Goal: Task Accomplishment & Management: Complete application form

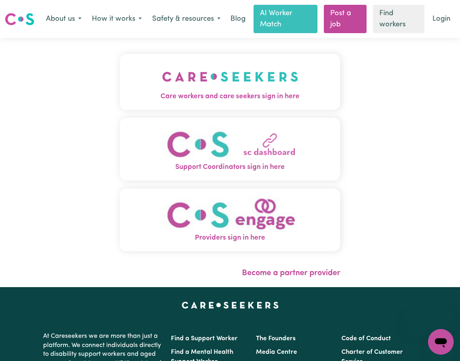
click at [255, 83] on img "Care workers and care seekers sign in here" at bounding box center [230, 77] width 136 height 30
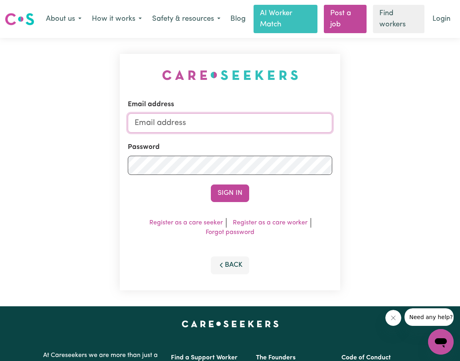
type input "jordiiburke@gmail.com"
click at [225, 190] on button "Sign In" at bounding box center [230, 193] width 38 height 18
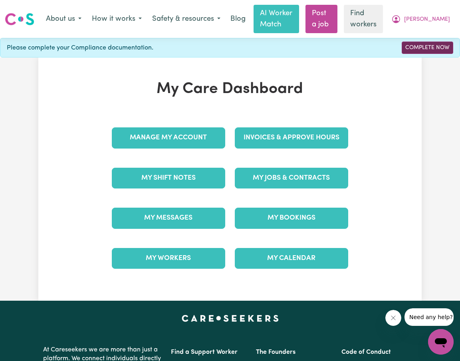
click at [424, 48] on link "Complete Now" at bounding box center [427, 48] width 51 height 12
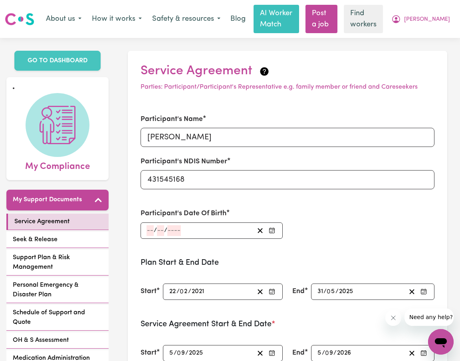
click at [151, 229] on input "number" at bounding box center [150, 230] width 7 height 11
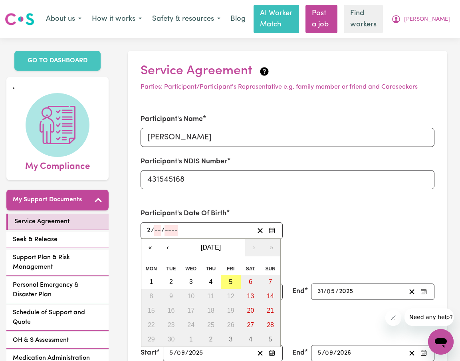
type input "28"
type input "06"
type input "0001-06-28"
type input "6"
type input "1"
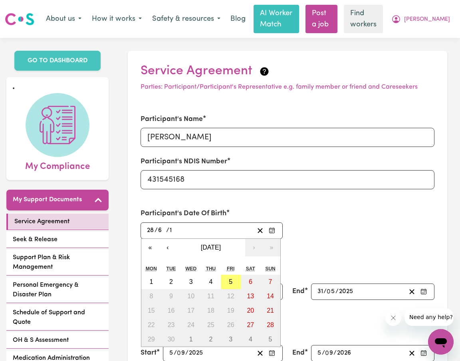
type input "0019-06-28"
type input "19"
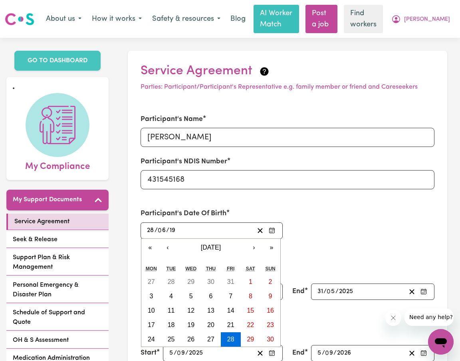
type input "0199-06-28"
type input "199"
type input "1994-06-28"
type input "1994"
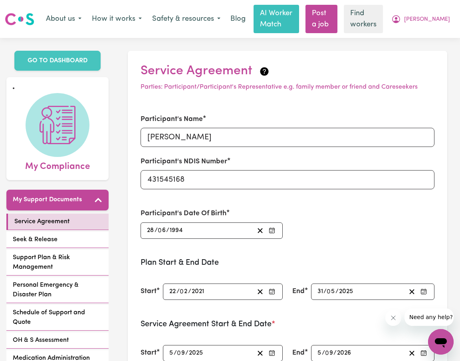
click at [316, 217] on div "Participant's Name Freddy Burke Participant's NDIS Number 431545168 Participant…" at bounding box center [287, 177] width 303 height 144
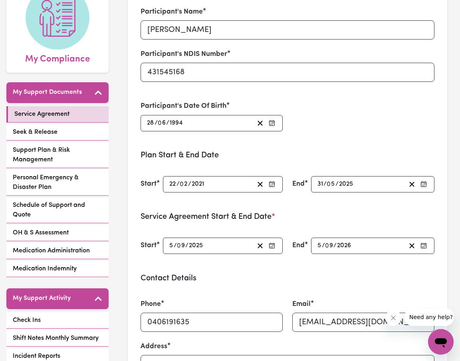
scroll to position [111, 0]
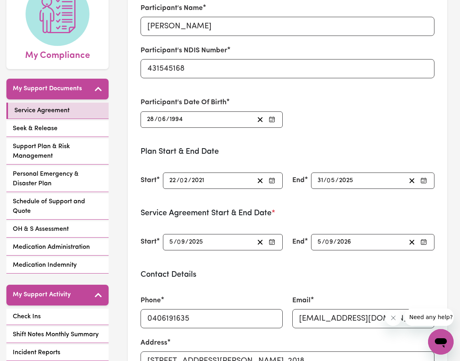
click at [424, 178] on icon "button" at bounding box center [423, 180] width 6 height 6
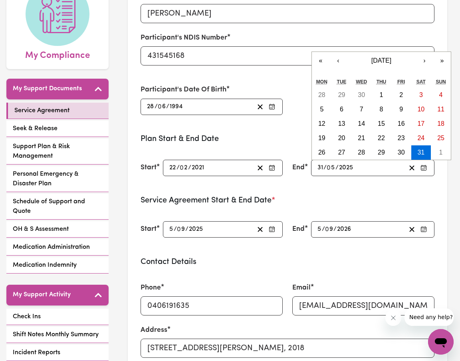
click at [394, 74] on div "NDIS Service Agreement Participant contact details: Participant Name: Freddy Bu…" at bounding box center [230, 180] width 460 height 361
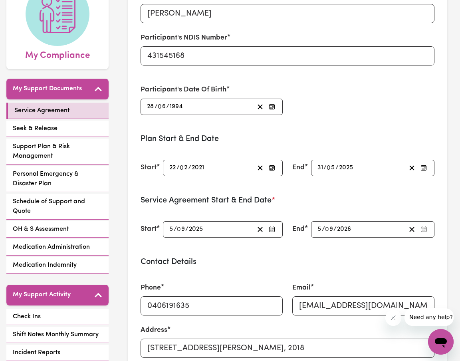
scroll to position [0, 0]
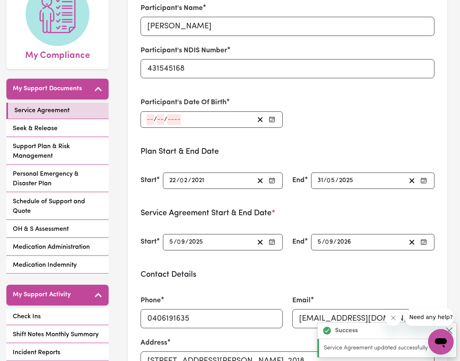
type input "1994-06-28"
type input "28"
type input "6"
type input "1994"
click at [425, 181] on icon "button" at bounding box center [423, 180] width 6 height 6
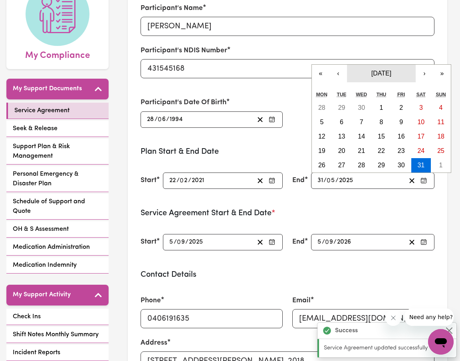
click at [391, 74] on span "May 2025" at bounding box center [381, 73] width 20 height 7
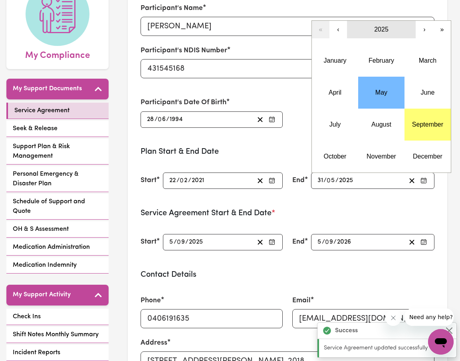
click at [386, 34] on button "2025" at bounding box center [381, 30] width 69 height 18
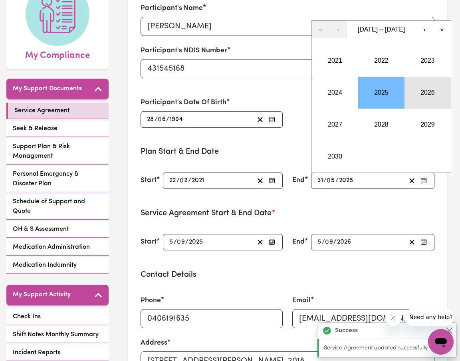
click at [421, 89] on button "2026" at bounding box center [427, 93] width 46 height 32
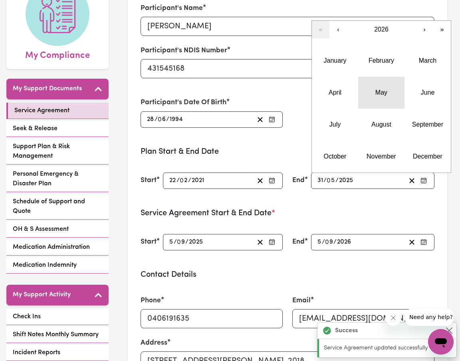
click at [380, 97] on button "May" at bounding box center [381, 93] width 46 height 32
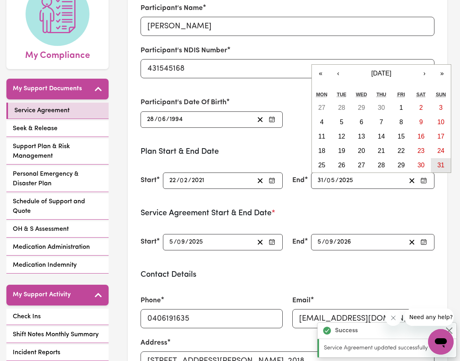
click at [439, 163] on abbr "31" at bounding box center [440, 165] width 7 height 7
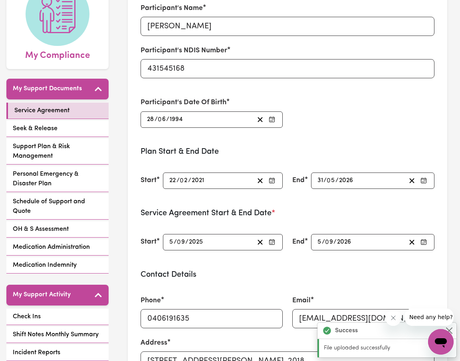
type input "2026-05-31"
type input "2026"
click at [409, 204] on form "Participant's Name Freddy Burke Participant's NDIS Number 431545168 Participant…" at bounding box center [288, 299] width 294 height 611
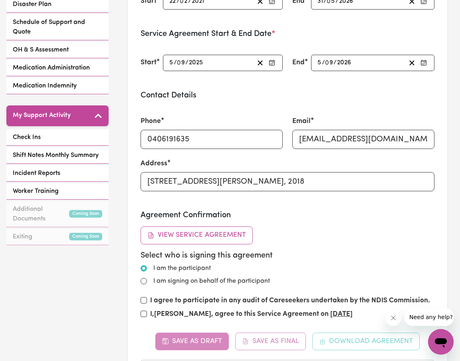
type input "2025-05-31"
type input "2025"
type input "2026-05-31"
type input "2026"
drag, startPoint x: 337, startPoint y: 139, endPoint x: 297, endPoint y: 140, distance: 40.0
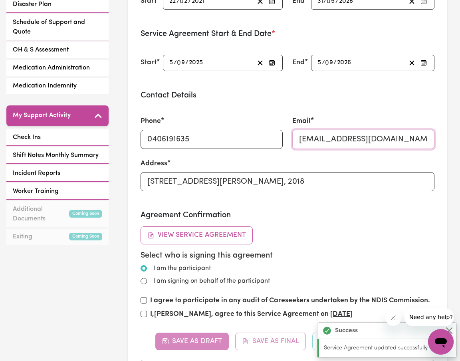
click at [297, 140] on input "jordiiburke@gmail.com" at bounding box center [363, 139] width 142 height 19
click at [339, 213] on h3 "Agreement Confirmation" at bounding box center [288, 215] width 294 height 10
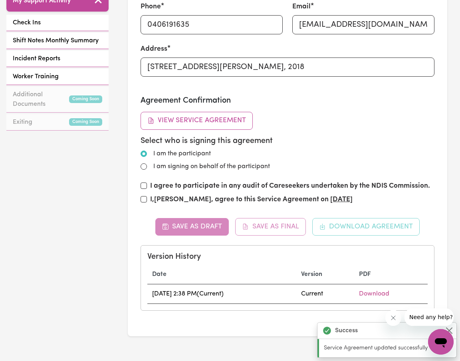
scroll to position [407, 0]
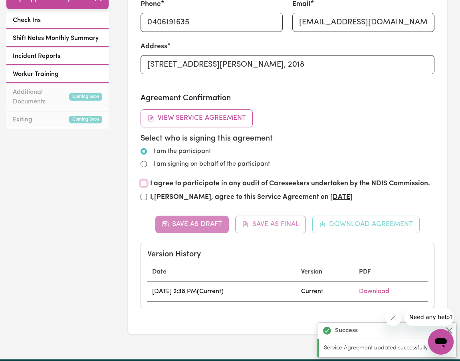
type input "jordiiburke@gmail.com"
click at [144, 182] on input "I agree to participate in any audit of Careseekers undertaken by the NDIS Commi…" at bounding box center [144, 183] width 6 height 6
checkbox input "true"
click at [144, 196] on input "I, Freddy Burke , agree to this Service Agreement on 05/09/2025" at bounding box center [144, 197] width 6 height 6
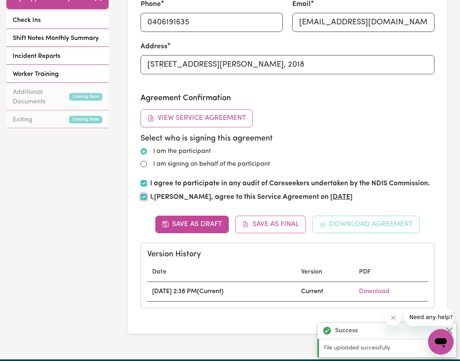
checkbox input "true"
click at [143, 183] on input "I agree to participate in any audit of Careseekers undertaken by the NDIS Commi…" at bounding box center [144, 183] width 6 height 6
checkbox input "false"
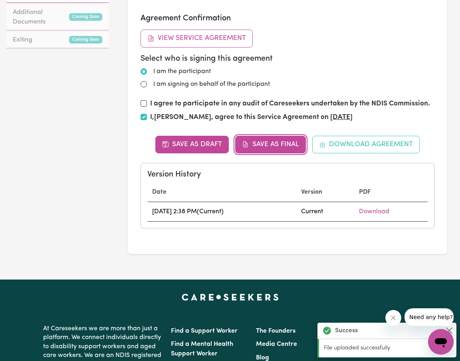
click at [277, 144] on button "Save as Final" at bounding box center [270, 145] width 71 height 18
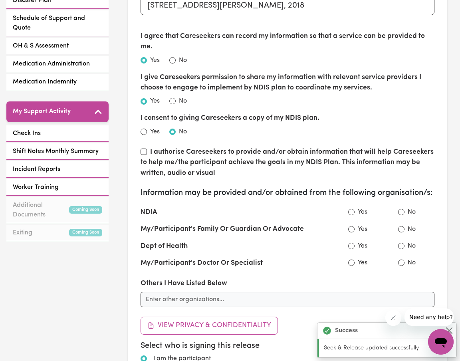
radio input "false"
click at [143, 101] on input "Yes" at bounding box center [144, 101] width 6 height 6
radio input "true"
click at [172, 129] on input "No" at bounding box center [172, 132] width 6 height 6
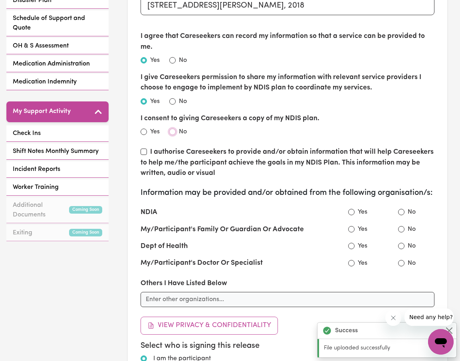
radio input "true"
click at [144, 150] on input "I authorise Careseekers to provide and/or obtain information that will help Car…" at bounding box center [144, 151] width 6 height 6
checkbox input "false"
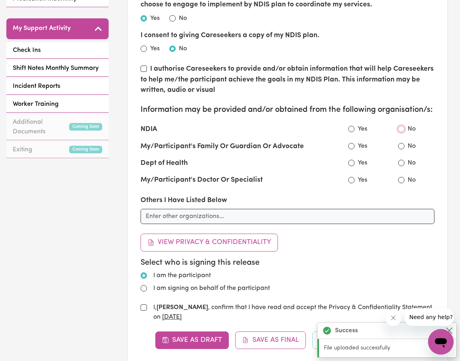
click at [401, 132] on input "No" at bounding box center [401, 129] width 6 height 6
radio input "true"
click at [401, 149] on input "No" at bounding box center [401, 146] width 6 height 6
radio input "true"
click at [401, 166] on input "No" at bounding box center [401, 163] width 6 height 6
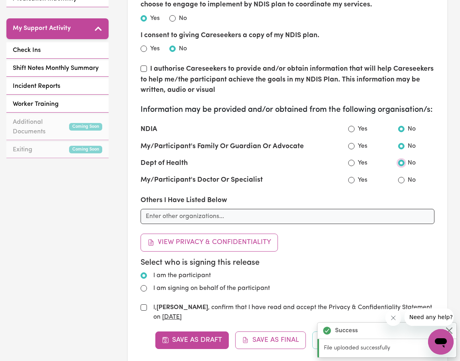
radio input "true"
click at [401, 183] on input "No" at bounding box center [401, 180] width 6 height 6
radio input "true"
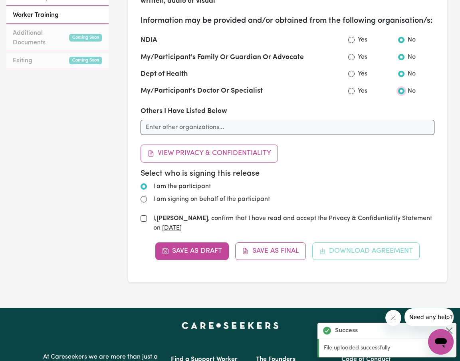
scroll to position [496, 0]
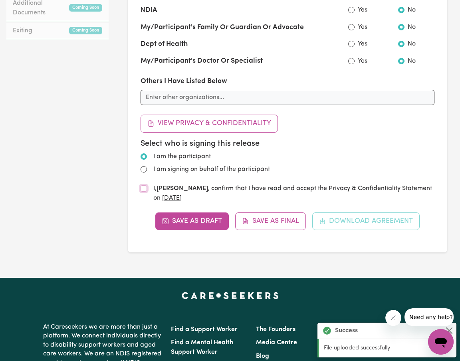
click at [143, 192] on input "I, Freddy Burke , confirm that I have read and accept the Privacy & Confidentia…" at bounding box center [144, 188] width 6 height 6
checkbox input "true"
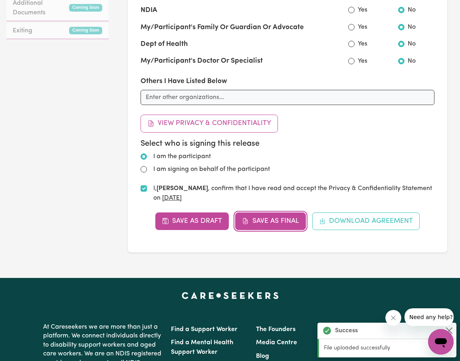
click at [259, 228] on button "Save as Final" at bounding box center [270, 221] width 71 height 18
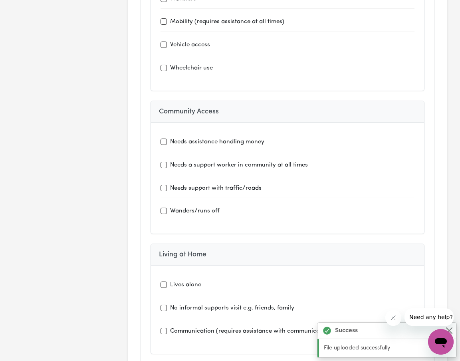
scroll to position [2658, 0]
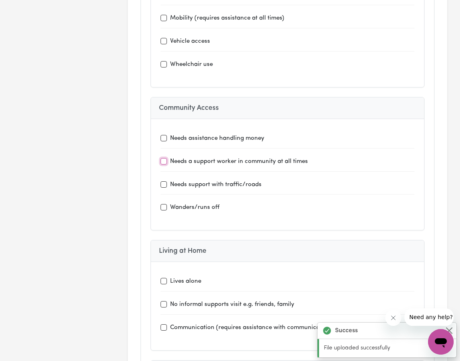
click at [164, 158] on input "Needs a support worker in community at all times" at bounding box center [163, 161] width 6 height 6
checkbox input "true"
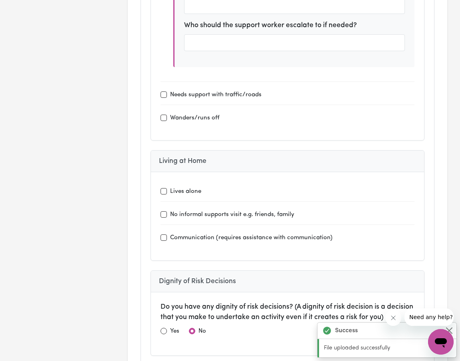
scroll to position [2942, 0]
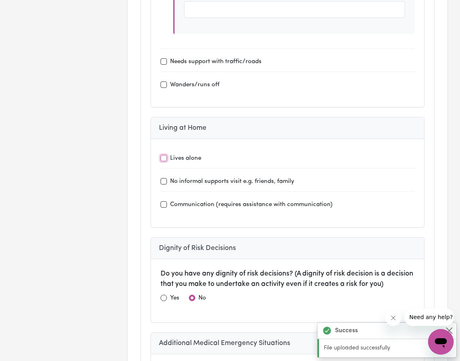
click at [163, 155] on input "Lives alone" at bounding box center [163, 158] width 6 height 6
checkbox input "true"
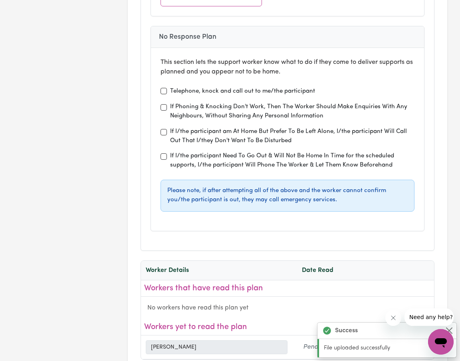
scroll to position [3688, 0]
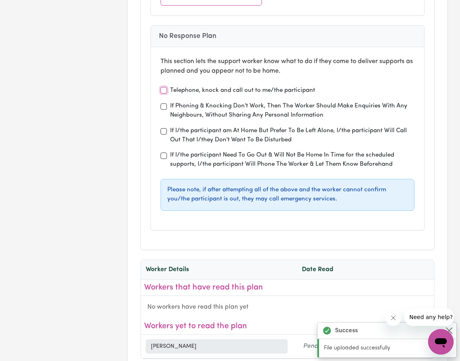
click at [164, 87] on input "Telephone, knock and call out to me/the participant" at bounding box center [163, 90] width 6 height 6
checkbox input "true"
click at [163, 152] on input "If I/the participant Need To Go Out & Will Not Be Home In Time for the schedule…" at bounding box center [163, 155] width 6 height 6
checkbox input "true"
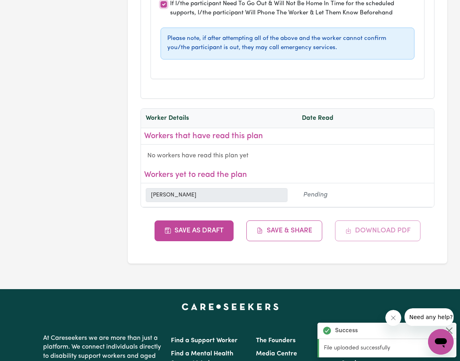
scroll to position [3839, 0]
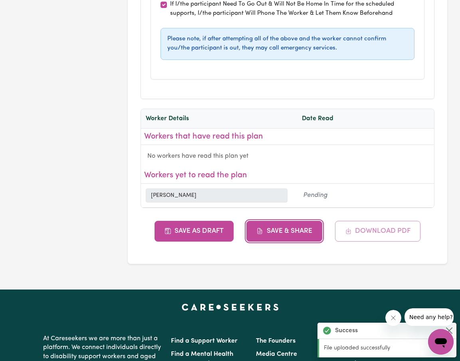
click at [269, 221] on button "Save & Share" at bounding box center [284, 231] width 76 height 21
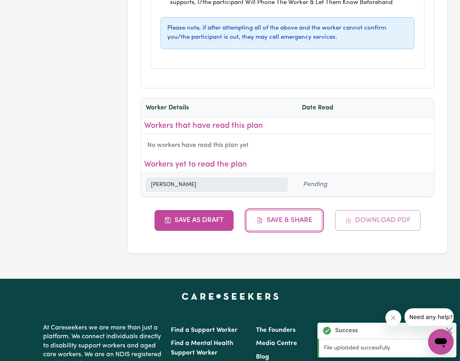
scroll to position [3850, 0]
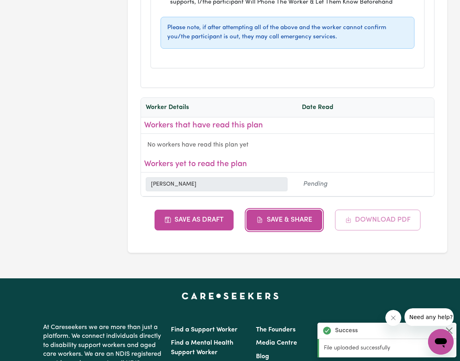
click at [282, 210] on button "Save & Share" at bounding box center [284, 220] width 76 height 21
click at [396, 319] on button "Close message from company" at bounding box center [393, 318] width 16 height 16
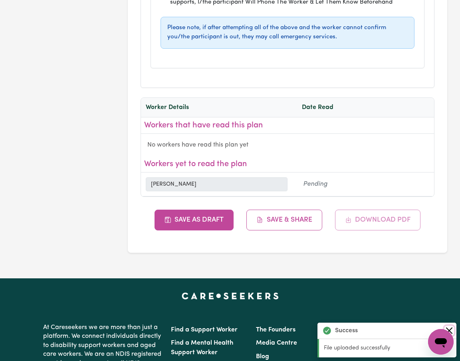
click at [451, 328] on button "Close" at bounding box center [449, 331] width 10 height 10
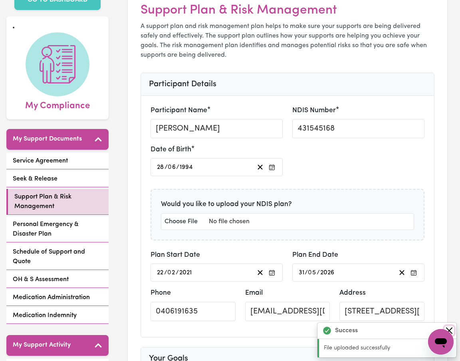
scroll to position [106, 0]
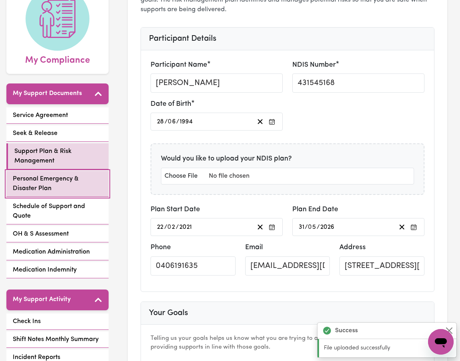
click at [63, 187] on span "Personal Emergency & Disaster Plan" at bounding box center [57, 183] width 89 height 19
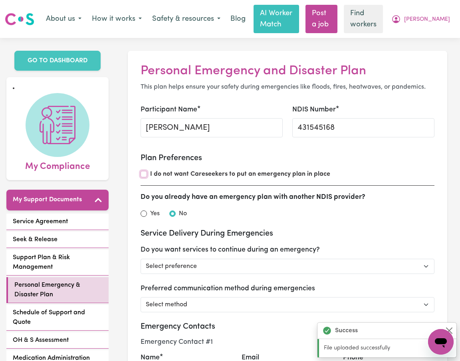
click at [145, 176] on input "I do not want Careseekers to put an emergency plan in place" at bounding box center [144, 174] width 6 height 6
checkbox input "true"
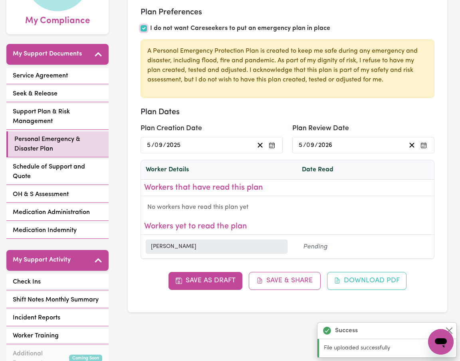
scroll to position [147, 0]
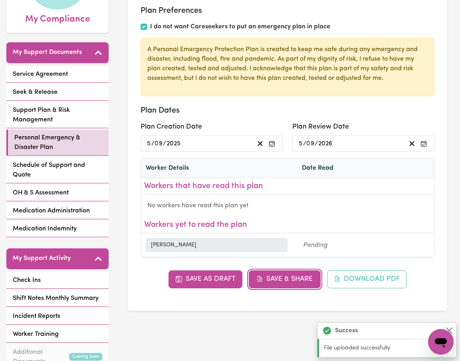
click at [269, 281] on button "Save & Share" at bounding box center [285, 279] width 72 height 18
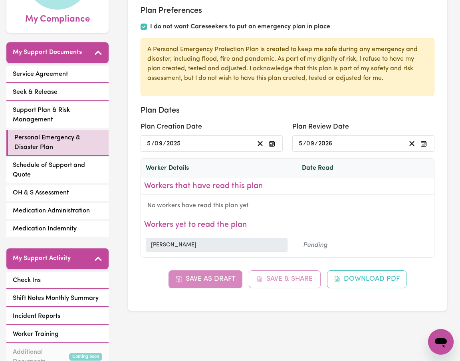
scroll to position [0, 0]
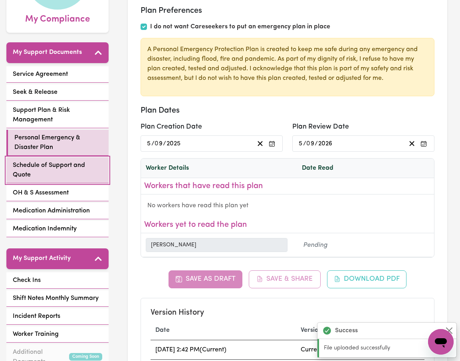
click at [54, 167] on span "Schedule of Support and Quote" at bounding box center [57, 169] width 89 height 19
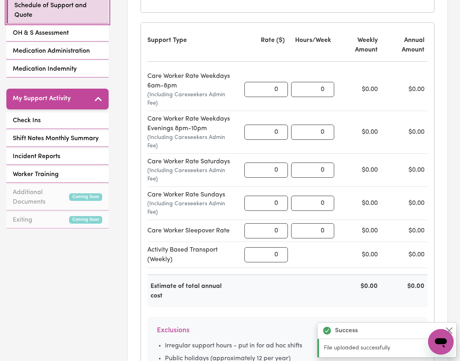
scroll to position [226, 0]
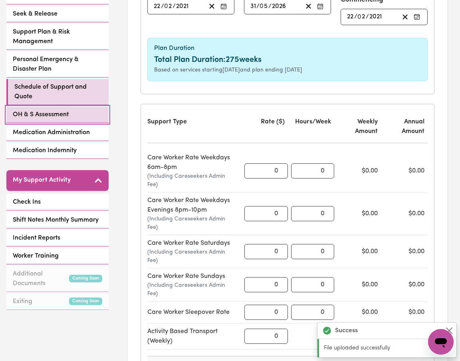
click at [75, 117] on link "OH & S Assessment" at bounding box center [57, 115] width 102 height 16
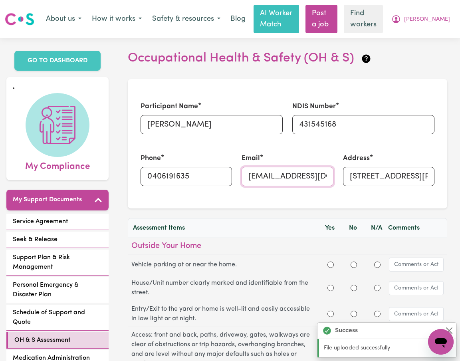
drag, startPoint x: 287, startPoint y: 176, endPoint x: 239, endPoint y: 176, distance: 48.3
click at [240, 176] on div "Email jordiiburke@gmail.com" at bounding box center [287, 170] width 101 height 52
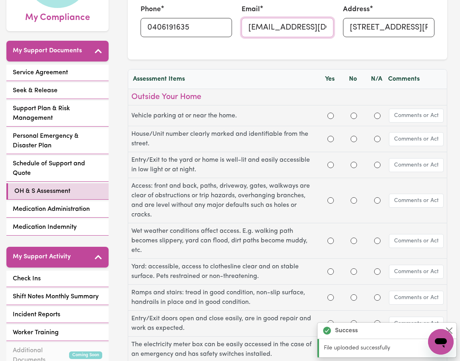
scroll to position [149, 0]
type input "[EMAIL_ADDRESS][DOMAIN_NAME]"
click at [333, 115] on div at bounding box center [331, 116] width 24 height 10
click at [330, 116] on input "Yes" at bounding box center [330, 115] width 6 height 6
radio input "true"
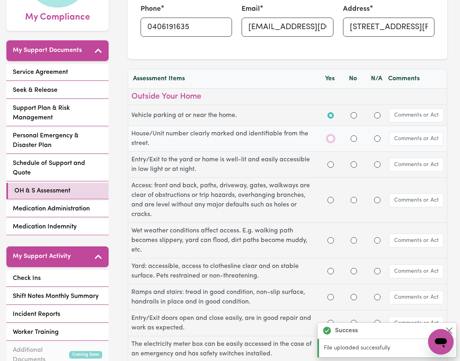
click at [331, 138] on input "Yes" at bounding box center [330, 138] width 6 height 6
radio input "true"
click at [331, 165] on input "Yes" at bounding box center [330, 164] width 6 height 6
radio input "true"
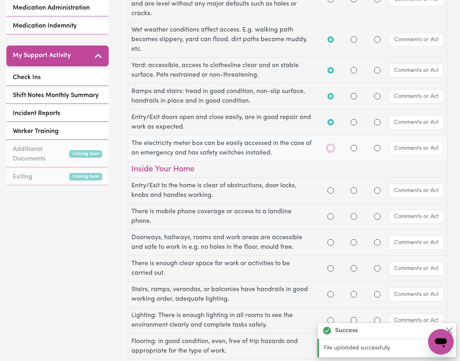
click at [331, 149] on input "Yes" at bounding box center [330, 148] width 6 height 6
radio input "true"
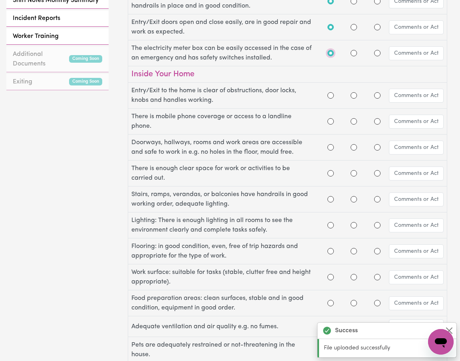
scroll to position [450, 0]
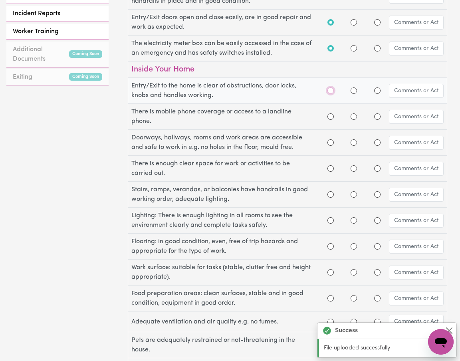
click at [330, 91] on input "Yes" at bounding box center [330, 90] width 6 height 6
radio input "true"
click at [331, 117] on input "Yes" at bounding box center [330, 116] width 6 height 6
radio input "true"
click at [331, 143] on input "Yes" at bounding box center [330, 142] width 6 height 6
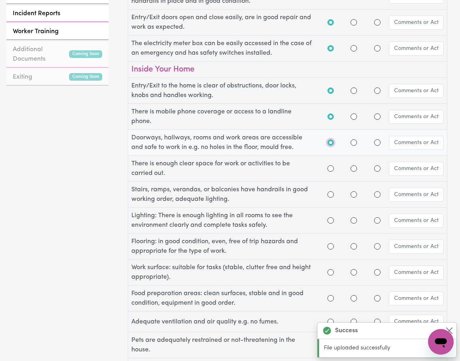
radio input "true"
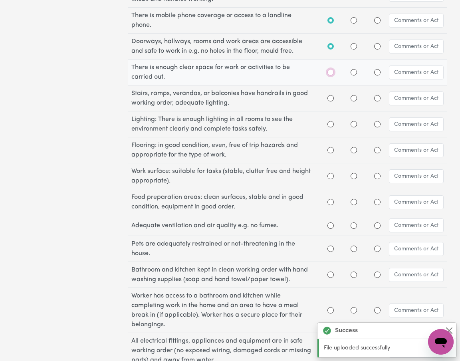
click at [331, 73] on input "Yes" at bounding box center [330, 72] width 6 height 6
radio input "true"
click at [330, 99] on input "Yes" at bounding box center [330, 98] width 6 height 6
radio input "true"
click at [330, 125] on input "Yes" at bounding box center [330, 124] width 6 height 6
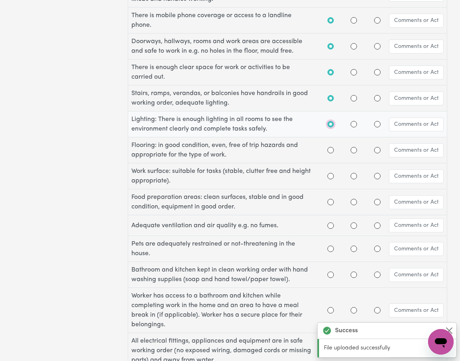
radio input "true"
click at [330, 149] on input "Yes" at bounding box center [330, 150] width 6 height 6
radio input "true"
click at [329, 178] on input "Yes" at bounding box center [330, 176] width 6 height 6
radio input "true"
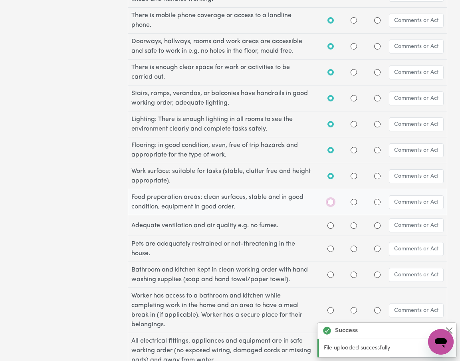
click at [332, 202] on input "Yes" at bounding box center [330, 202] width 6 height 6
radio input "true"
click at [329, 227] on input "Yes" at bounding box center [330, 225] width 6 height 6
radio input "true"
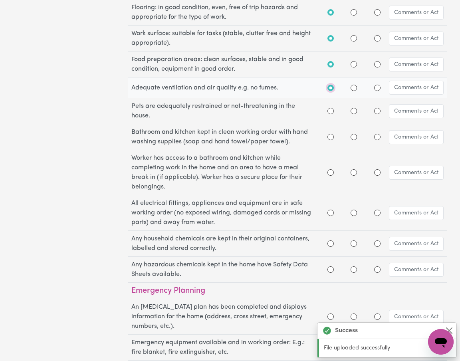
scroll to position [685, 0]
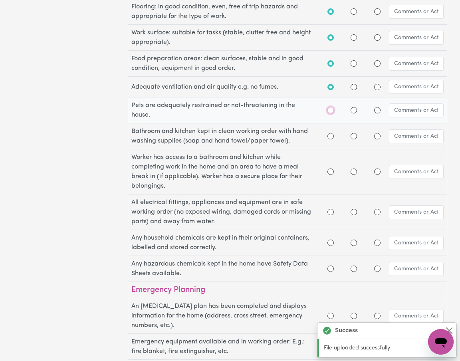
click at [330, 110] on input "Yes" at bounding box center [330, 110] width 6 height 6
radio input "true"
click at [331, 136] on input "Yes" at bounding box center [330, 136] width 6 height 6
radio input "true"
click at [330, 173] on input "Yes" at bounding box center [330, 171] width 6 height 6
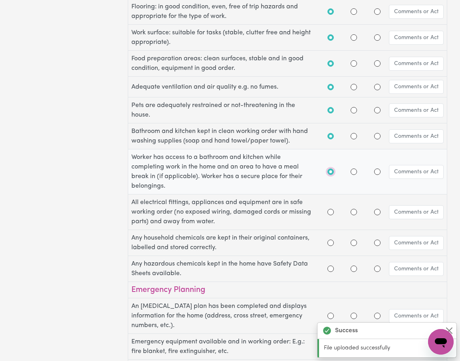
radio input "true"
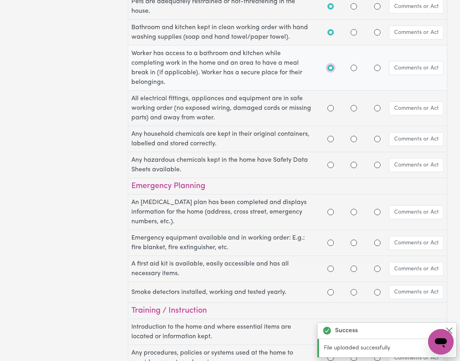
scroll to position [799, 0]
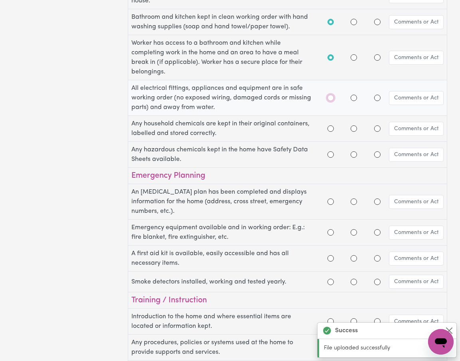
click at [330, 97] on input "Yes" at bounding box center [330, 98] width 6 height 6
radio input "true"
click at [331, 129] on input "Yes" at bounding box center [330, 128] width 6 height 6
radio input "true"
click at [331, 156] on input "Yes" at bounding box center [330, 154] width 6 height 6
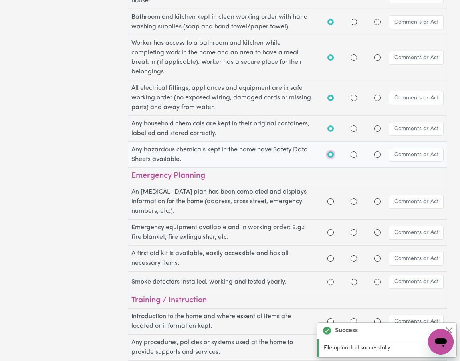
radio input "true"
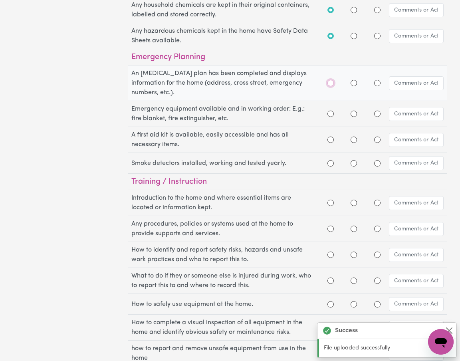
click at [331, 82] on input "Yes" at bounding box center [330, 83] width 6 height 6
radio input "true"
click at [331, 115] on input "Yes" at bounding box center [330, 114] width 6 height 6
radio input "true"
click at [331, 140] on input "Yes" at bounding box center [330, 140] width 6 height 6
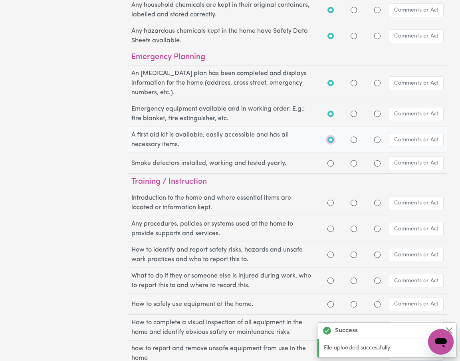
radio input "true"
click at [330, 166] on input "Yes" at bounding box center [330, 163] width 6 height 6
radio input "true"
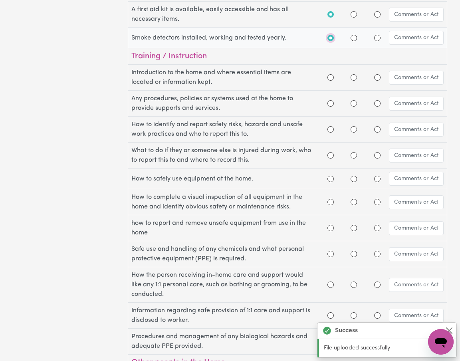
scroll to position [1043, 0]
click at [329, 78] on input "Yes" at bounding box center [330, 77] width 6 height 6
radio input "true"
click at [330, 104] on input "Yes" at bounding box center [330, 103] width 6 height 6
radio input "true"
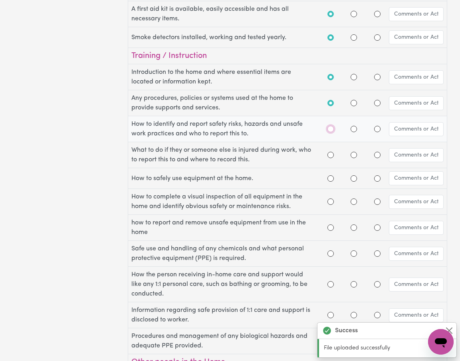
click at [329, 130] on input "Yes" at bounding box center [330, 129] width 6 height 6
radio input "true"
click at [377, 130] on input "N/A" at bounding box center [377, 129] width 6 height 6
radio input "true"
click at [378, 155] on input "N/A" at bounding box center [377, 155] width 6 height 6
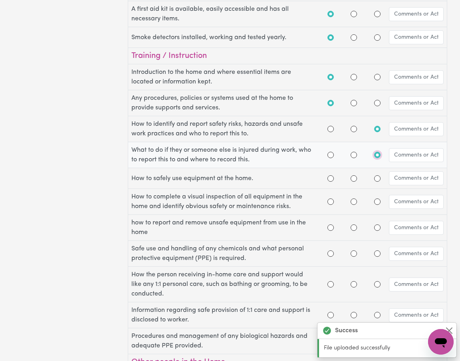
radio input "true"
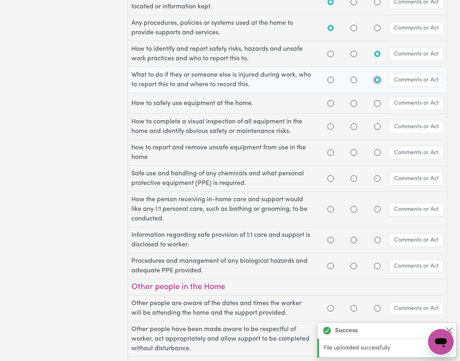
scroll to position [0, 0]
click at [330, 104] on input "Yes" at bounding box center [330, 103] width 6 height 6
radio input "false"
click at [374, 125] on div at bounding box center [377, 127] width 6 height 10
click at [377, 126] on input "N/A" at bounding box center [377, 126] width 6 height 6
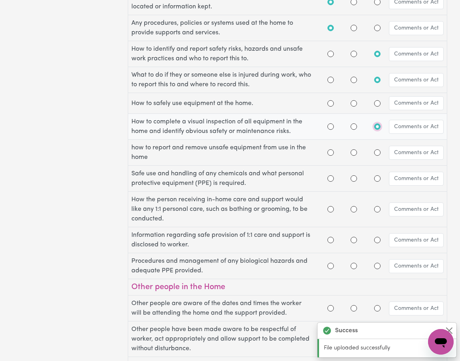
radio input "true"
click at [378, 104] on input "N/A" at bounding box center [377, 103] width 6 height 6
radio input "true"
click at [376, 152] on input "N/A" at bounding box center [377, 152] width 6 height 6
radio input "true"
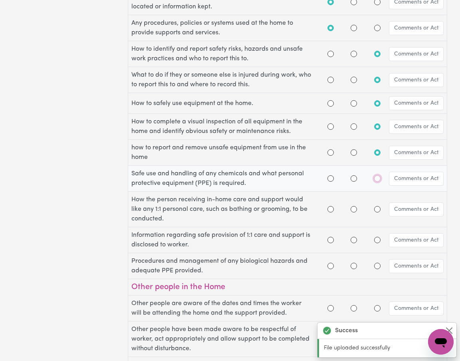
click at [376, 180] on input "N/A" at bounding box center [377, 178] width 6 height 6
radio input "true"
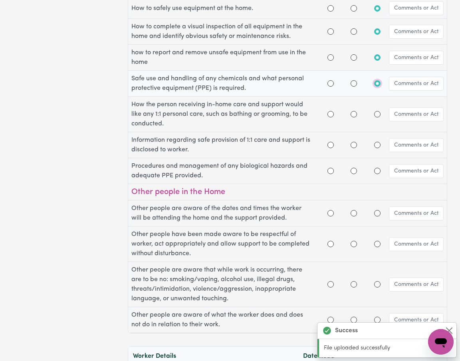
scroll to position [1218, 0]
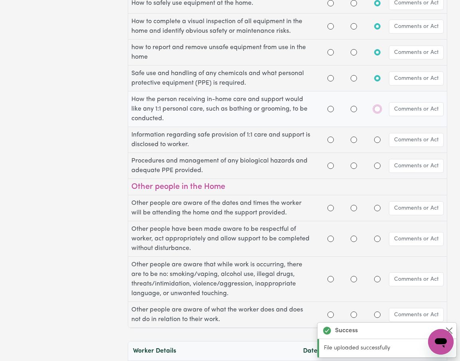
click at [378, 111] on input "N/A" at bounding box center [377, 109] width 6 height 6
radio input "true"
click at [377, 141] on input "N/A" at bounding box center [377, 140] width 6 height 6
radio input "true"
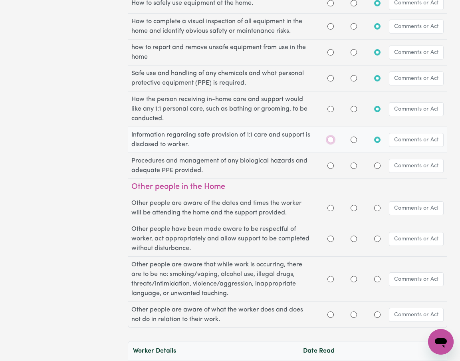
click at [330, 139] on input "Yes" at bounding box center [330, 140] width 6 height 6
radio input "false"
radio input "true"
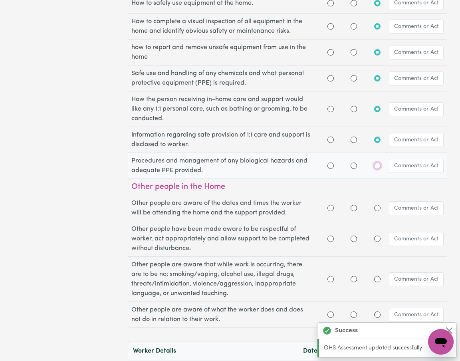
click at [376, 166] on input "N/A" at bounding box center [377, 165] width 6 height 6
radio input "true"
click at [331, 138] on input "Yes" at bounding box center [330, 140] width 6 height 6
radio input "false"
radio input "true"
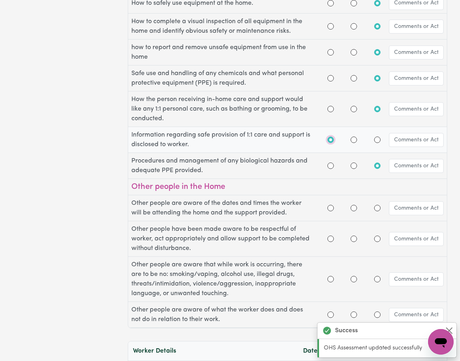
radio input "false"
click at [331, 141] on input "Yes" at bounding box center [330, 140] width 6 height 6
radio input "true"
click at [376, 166] on input "N/A" at bounding box center [377, 165] width 6 height 6
radio input "true"
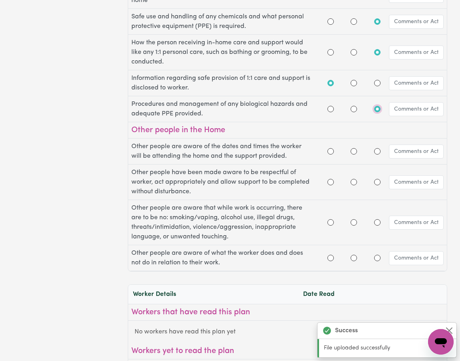
scroll to position [1340, 0]
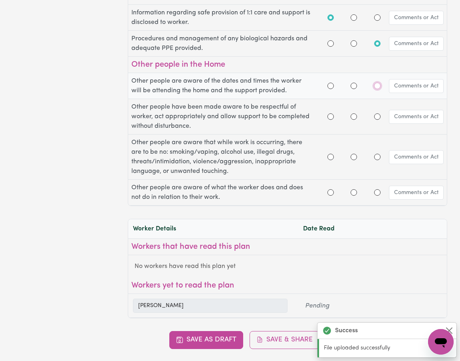
click at [376, 87] on input "N/A" at bounding box center [377, 86] width 6 height 6
radio input "true"
click at [376, 117] on input "N/A" at bounding box center [377, 116] width 6 height 6
radio input "true"
click at [376, 158] on input "N/A" at bounding box center [377, 157] width 6 height 6
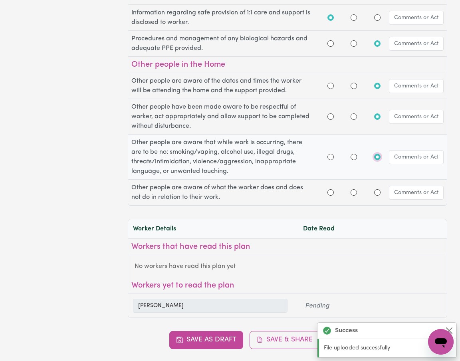
radio input "true"
click at [377, 195] on input "N/A" at bounding box center [377, 192] width 6 height 6
radio input "true"
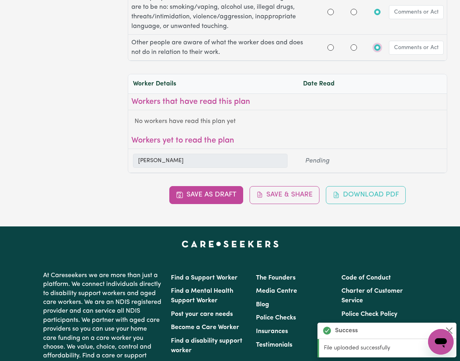
scroll to position [1486, 0]
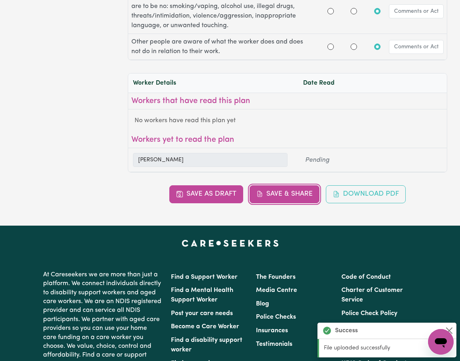
click at [279, 195] on button "Save & Share" at bounding box center [284, 194] width 70 height 18
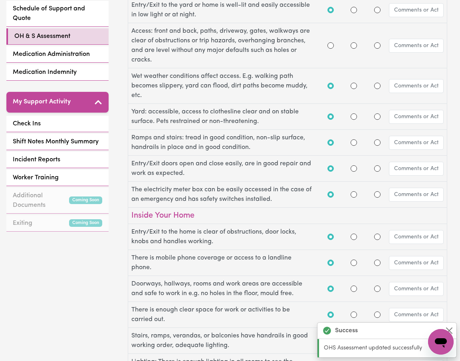
scroll to position [237, 0]
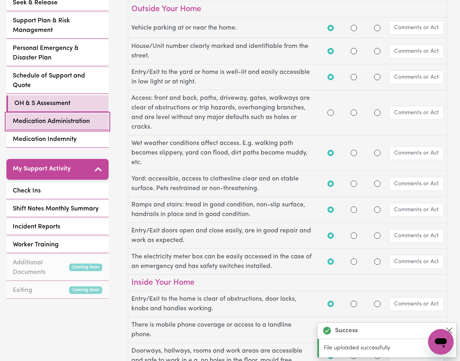
click at [58, 125] on span "Medication Administration" at bounding box center [51, 122] width 77 height 10
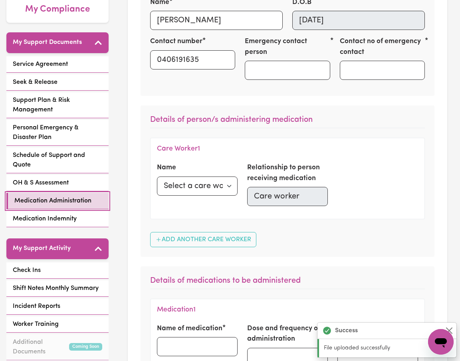
scroll to position [158, 0]
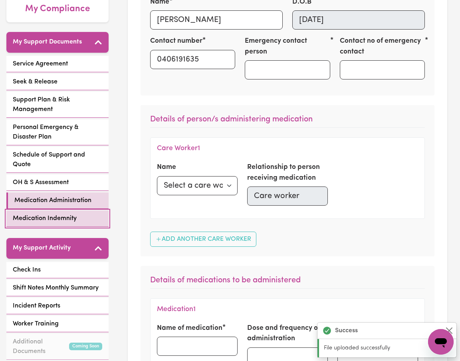
click at [69, 219] on span "Medication Indemnity" at bounding box center [45, 219] width 64 height 10
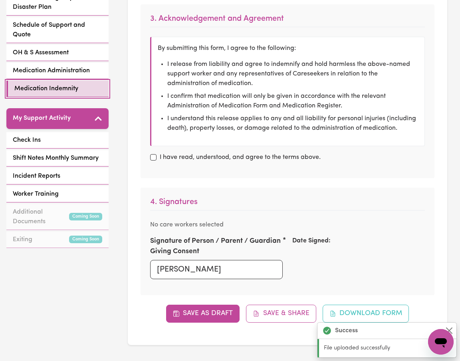
scroll to position [301, 0]
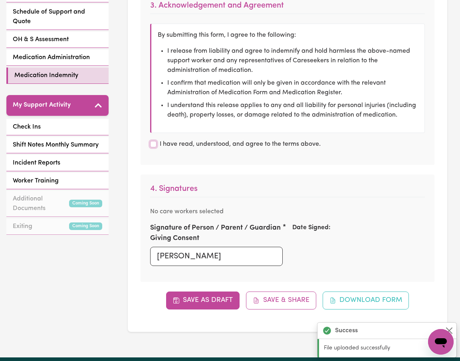
click at [153, 142] on input "I have read, understood, and agree to the terms above." at bounding box center [153, 144] width 6 height 6
checkbox input "true"
click at [264, 300] on button "Save & Share" at bounding box center [281, 300] width 70 height 18
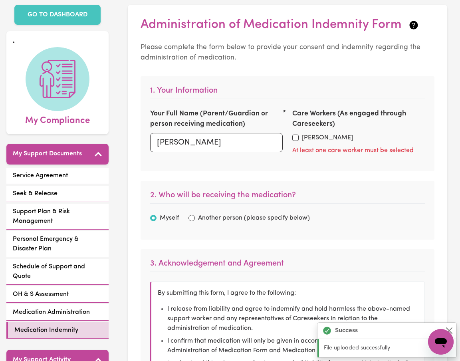
scroll to position [45, 0]
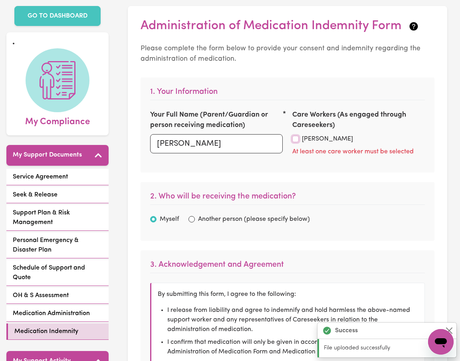
click at [297, 137] on input "Michele V" at bounding box center [295, 139] width 6 height 6
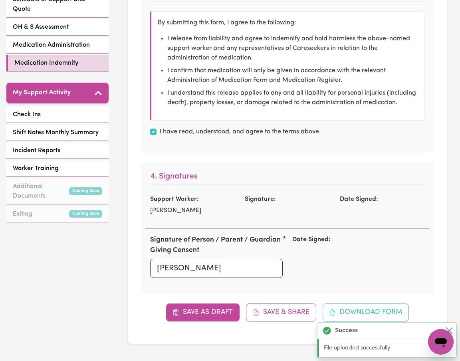
scroll to position [465, 0]
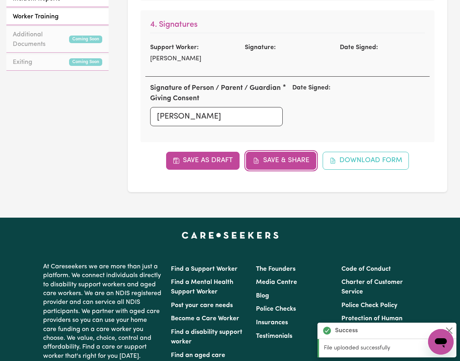
click at [274, 159] on button "Save & Share" at bounding box center [281, 161] width 70 height 18
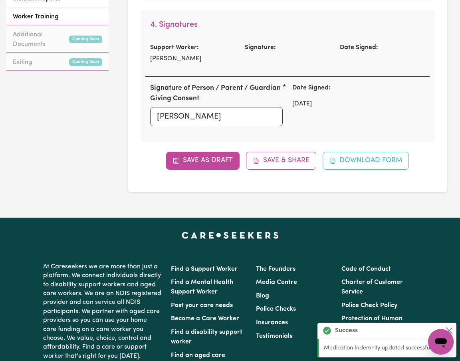
scroll to position [0, 0]
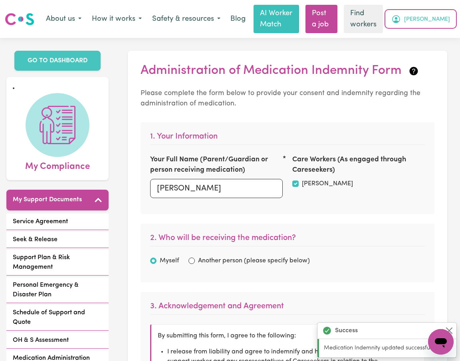
click at [428, 19] on button "[PERSON_NAME]" at bounding box center [420, 19] width 69 height 17
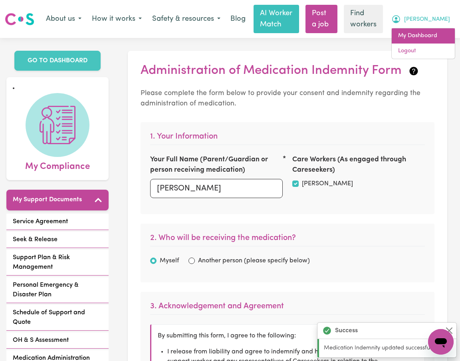
checkbox input "true"
